Goal: Task Accomplishment & Management: Manage account settings

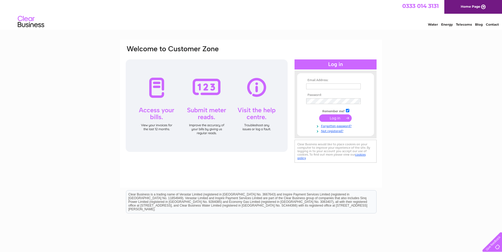
type input "[EMAIL_ADDRESS][DOMAIN_NAME]"
click at [342, 119] on input "submit" at bounding box center [335, 117] width 33 height 7
click at [332, 117] on input "submit" at bounding box center [335, 117] width 33 height 7
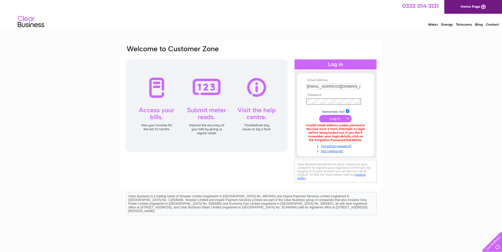
click at [412, 155] on div "Email Address: woodendgarage@aol.com Password: Forgotten password?" at bounding box center [251, 160] width 502 height 240
click at [241, 125] on div "Email Address: woodendgarage@aol.com Password:" at bounding box center [251, 114] width 252 height 139
click at [340, 123] on tbody "Email Address: woodendgarage@aol.com Password: Remember me?" at bounding box center [335, 116] width 61 height 75
click at [340, 118] on input "submit" at bounding box center [335, 117] width 33 height 7
click at [288, 99] on div "Email Address: woodendgarage@aol.com Password:" at bounding box center [251, 114] width 252 height 139
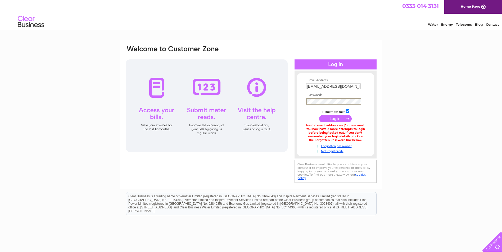
click at [332, 121] on input "submit" at bounding box center [335, 118] width 33 height 7
